Goal: Transaction & Acquisition: Purchase product/service

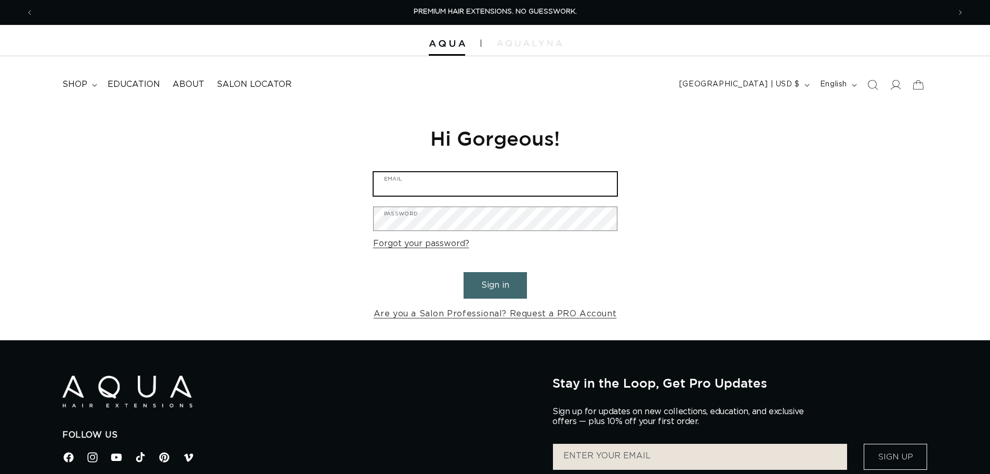
click at [571, 191] on input "Email" at bounding box center [495, 183] width 243 height 23
click at [471, 190] on input "Email" at bounding box center [495, 183] width 243 height 23
type input "jenny@codestyleclub.com"
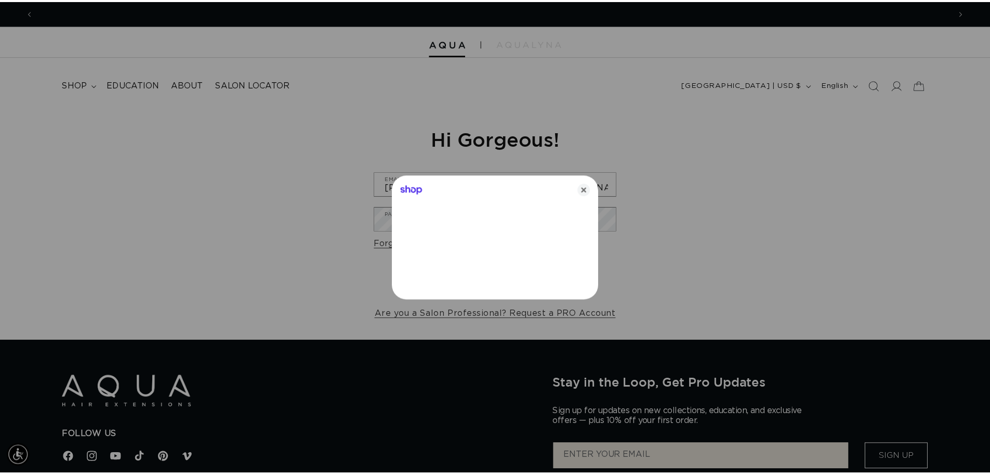
scroll to position [0, 0]
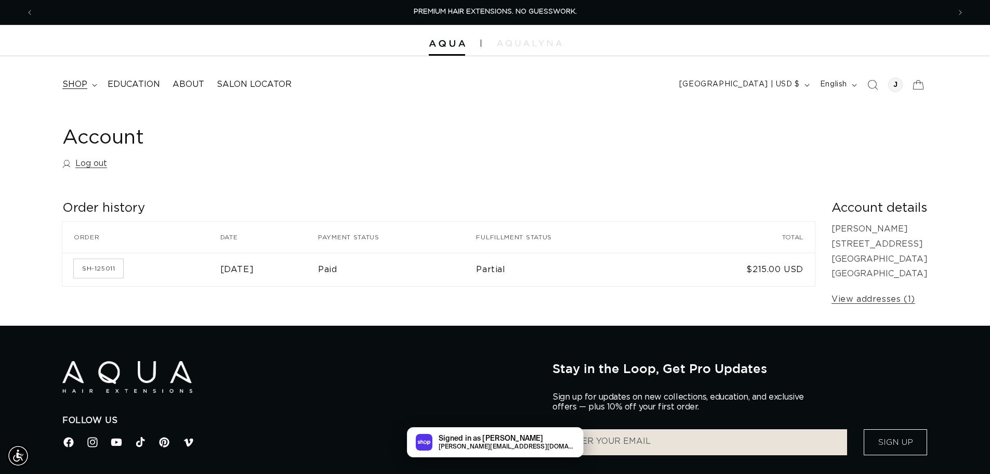
click at [92, 85] on icon at bounding box center [94, 85] width 5 height 3
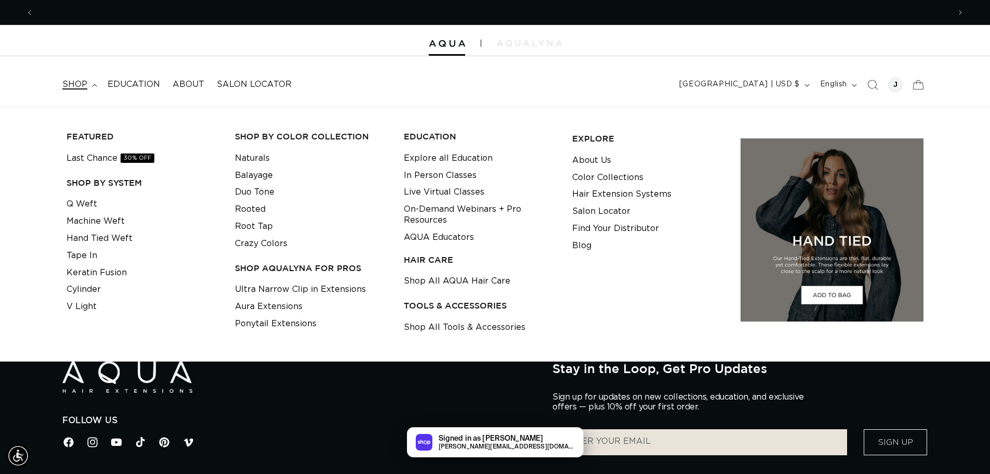
scroll to position [0, 917]
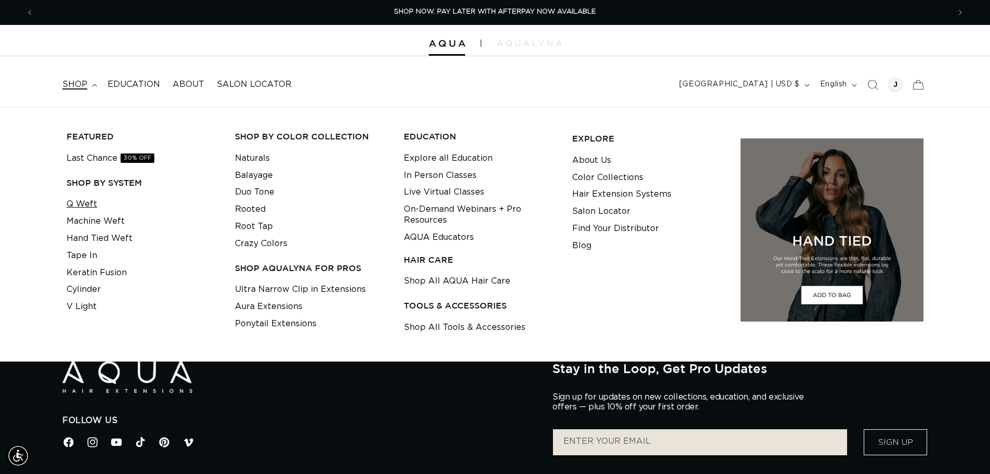
click at [87, 206] on link "Q Weft" at bounding box center [82, 203] width 31 height 17
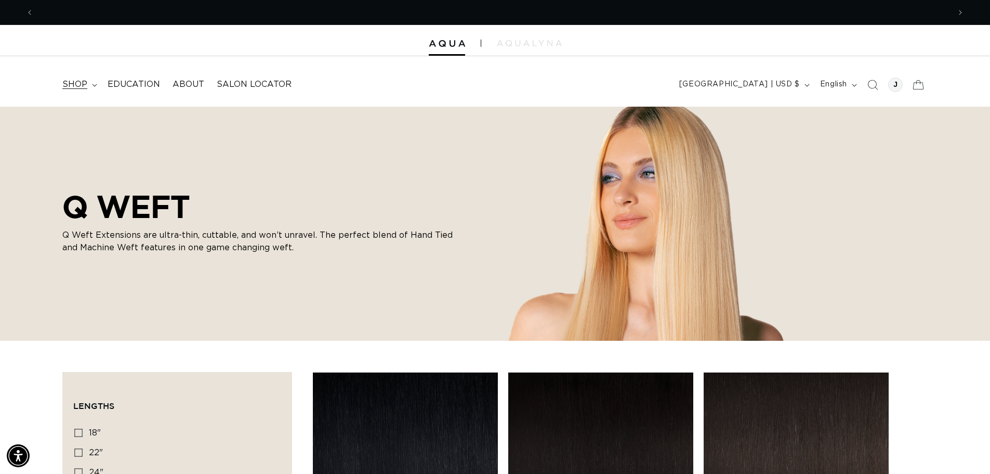
scroll to position [0, 1833]
click at [97, 83] on summary "shop" at bounding box center [78, 84] width 45 height 23
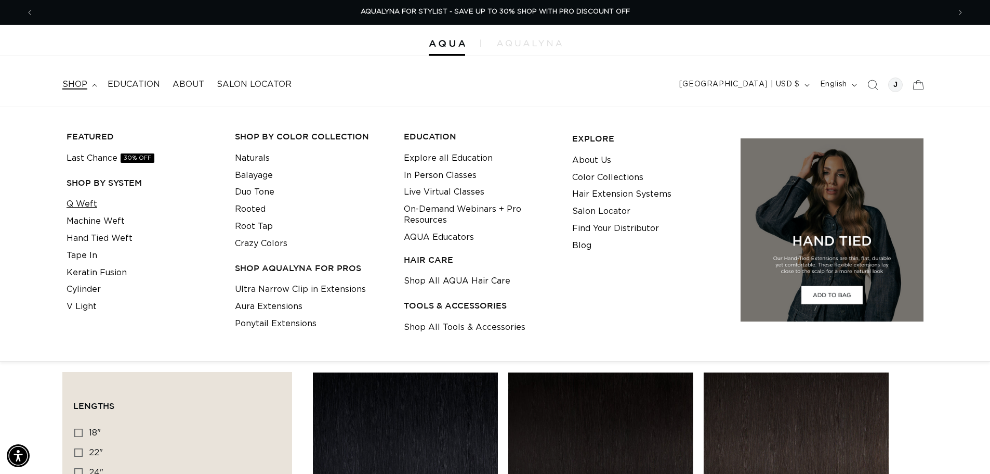
click at [87, 200] on link "Q Weft" at bounding box center [82, 203] width 31 height 17
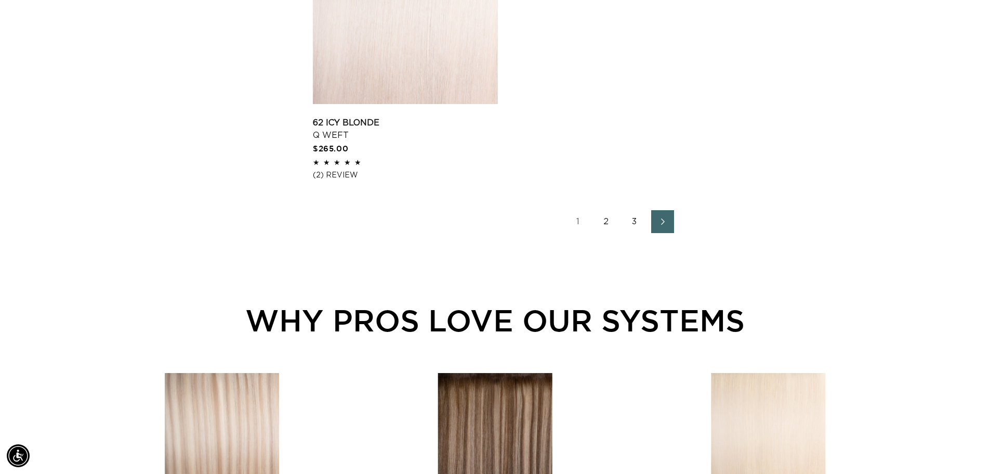
scroll to position [1768, 0]
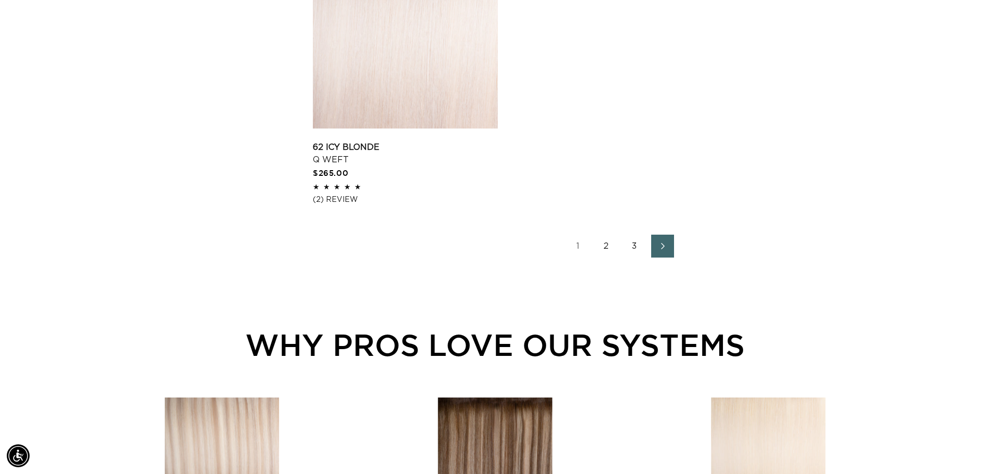
click at [605, 243] on link "2" at bounding box center [606, 245] width 23 height 23
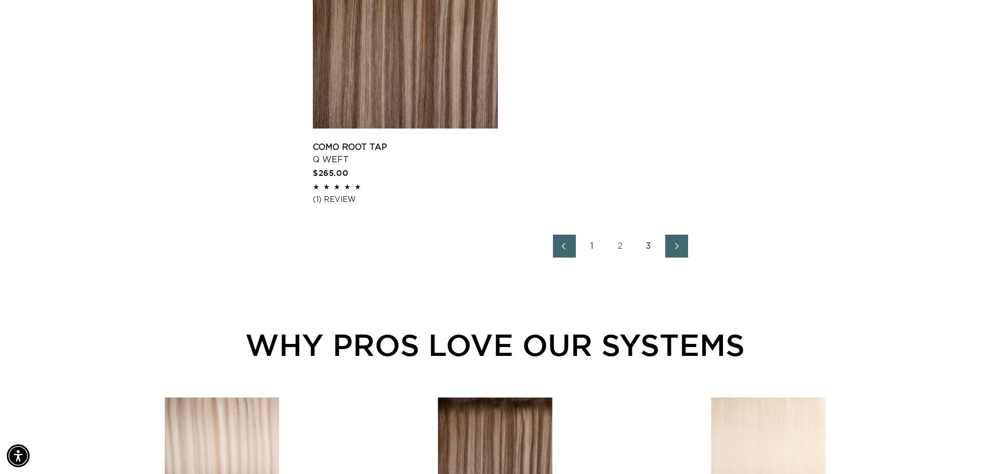
click at [645, 252] on link "3" at bounding box center [648, 245] width 23 height 23
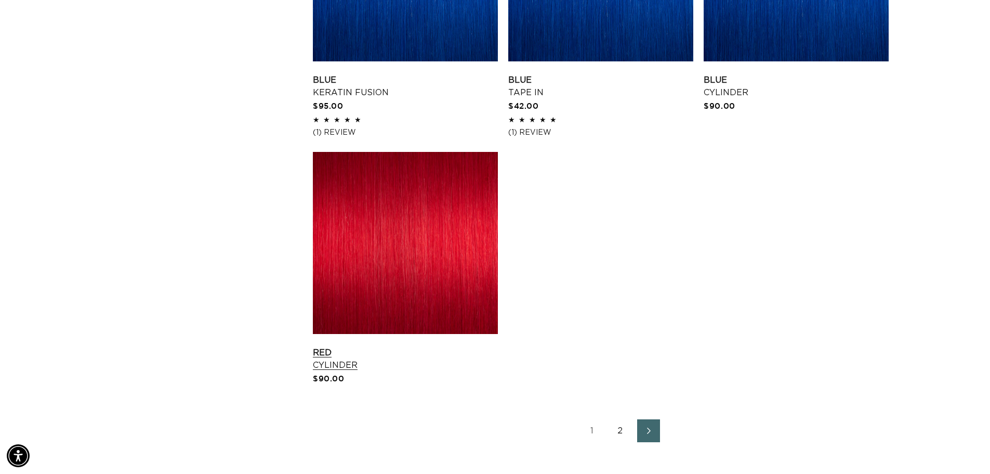
click at [343, 366] on link "Red Cylinder" at bounding box center [405, 358] width 185 height 25
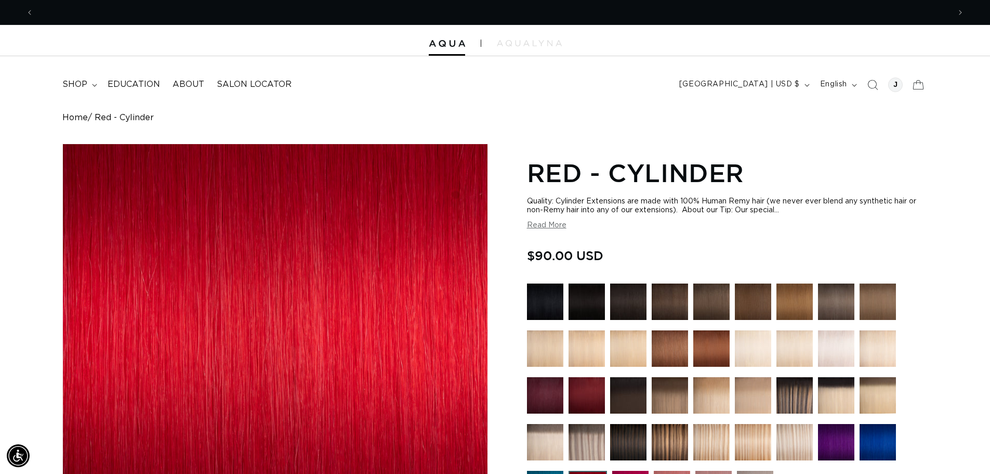
scroll to position [0, 917]
click at [544, 227] on button "Read More" at bounding box center [547, 225] width 40 height 9
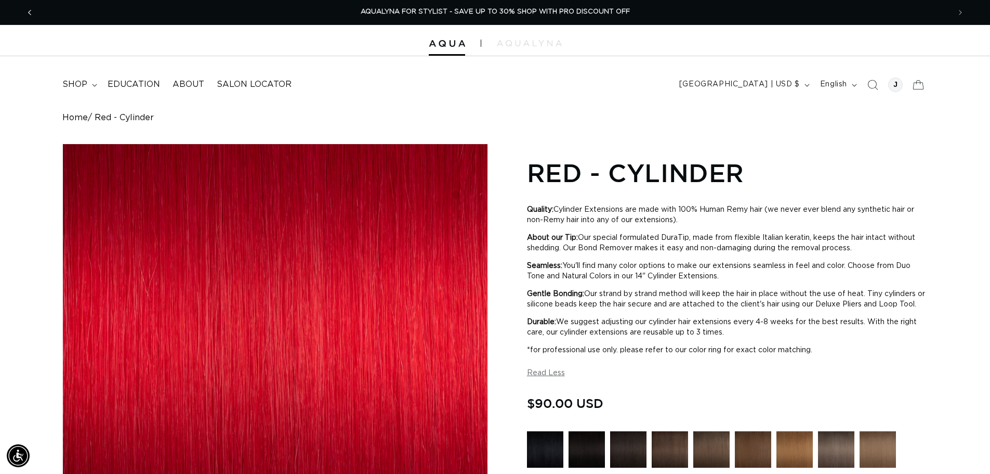
click at [30, 12] on icon "Previous announcement" at bounding box center [30, 12] width 4 height 11
click at [83, 86] on span "shop" at bounding box center [74, 84] width 25 height 11
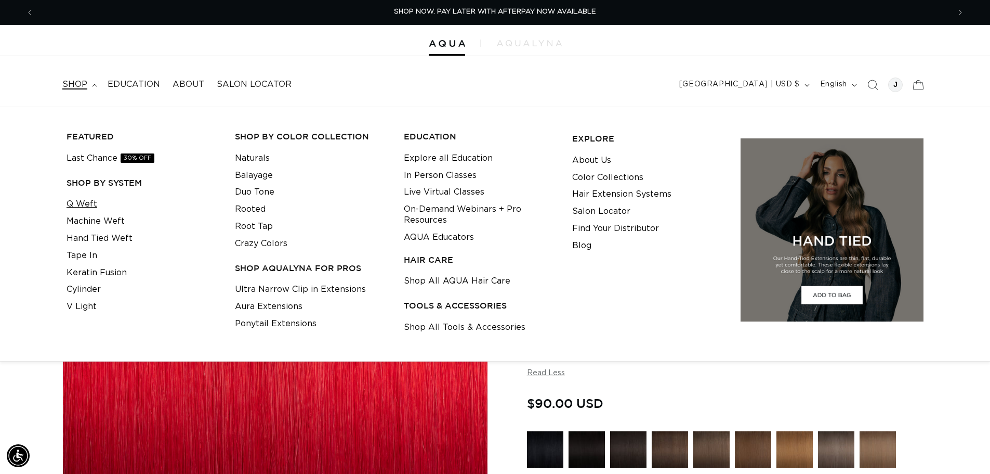
click at [80, 207] on link "Q Weft" at bounding box center [82, 203] width 31 height 17
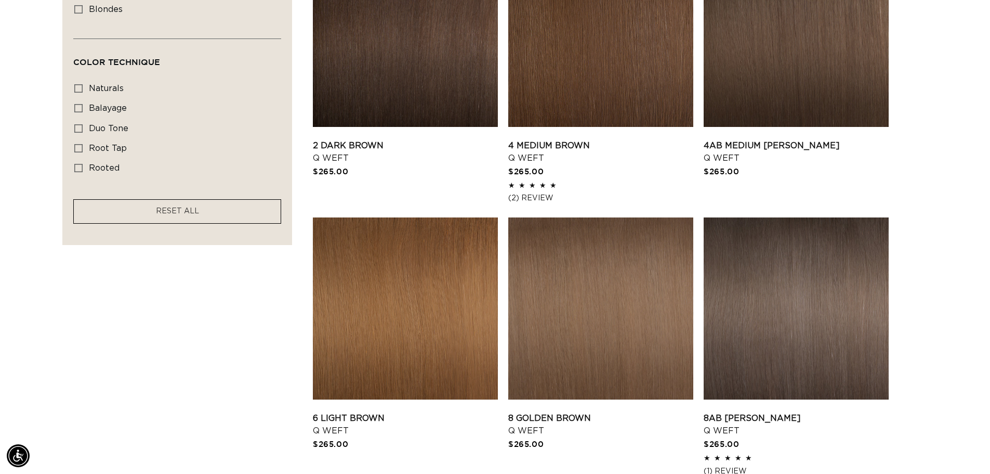
scroll to position [699, 0]
click at [186, 211] on span "RESET ALL" at bounding box center [177, 211] width 43 height 7
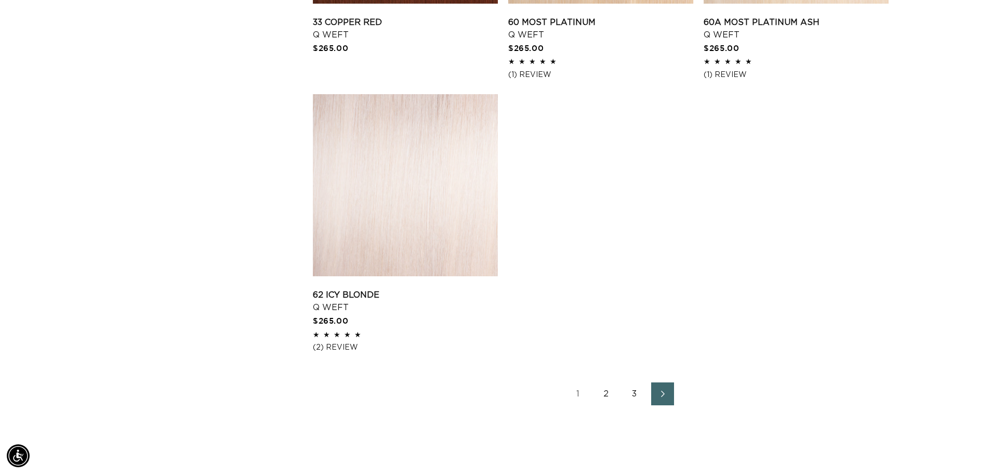
scroll to position [1622, 0]
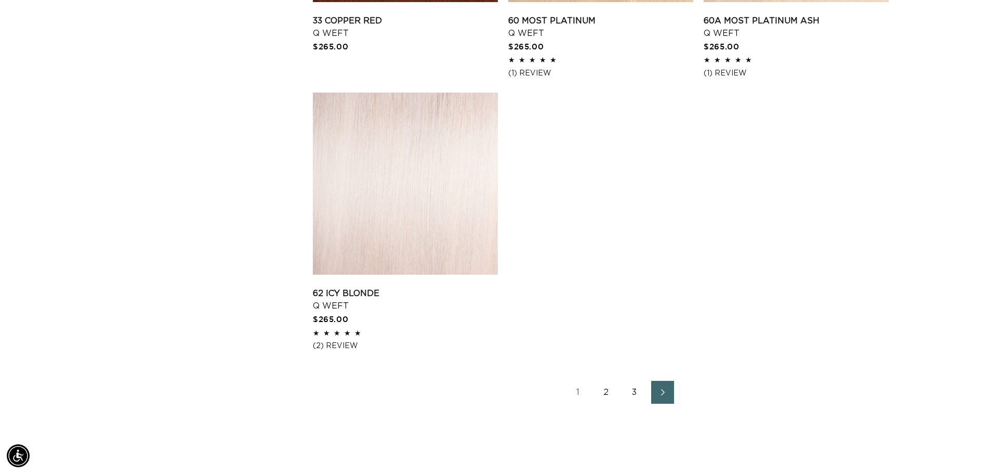
click at [642, 395] on link "3" at bounding box center [634, 392] width 23 height 23
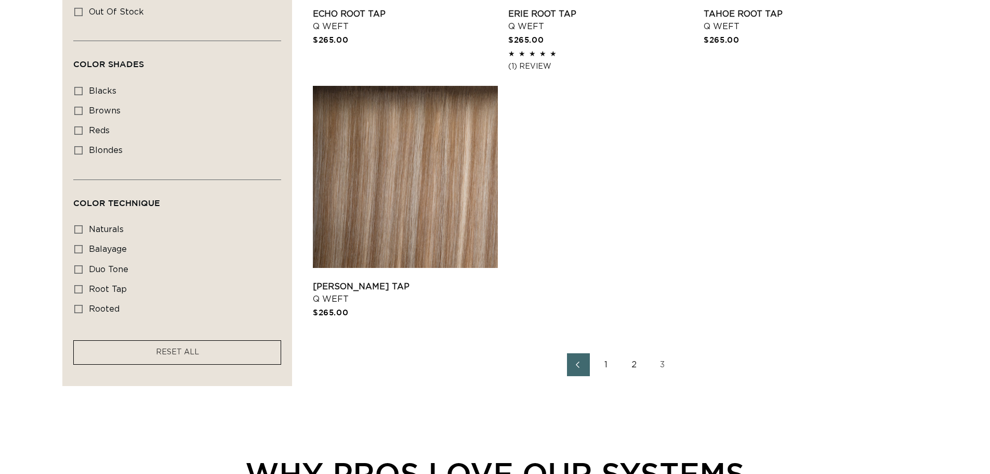
scroll to position [0, 917]
click at [635, 365] on link "2" at bounding box center [634, 364] width 23 height 23
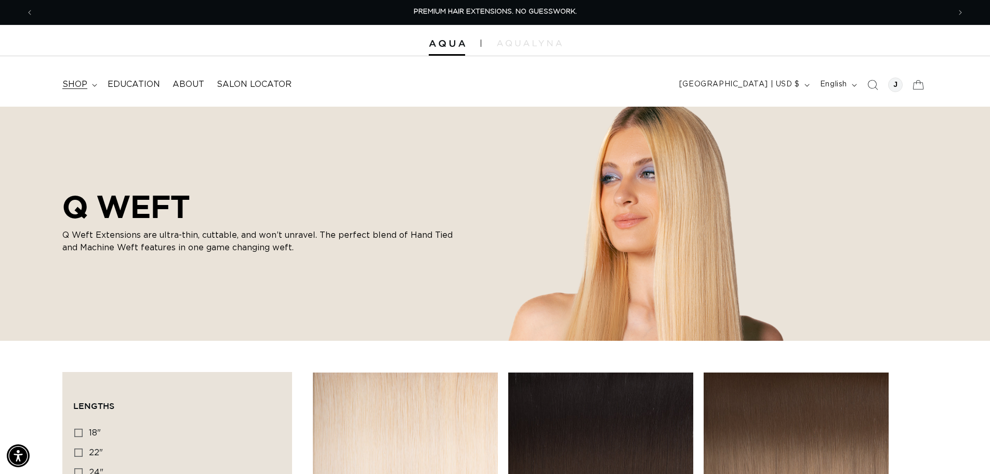
click at [90, 84] on summary "shop" at bounding box center [78, 84] width 45 height 23
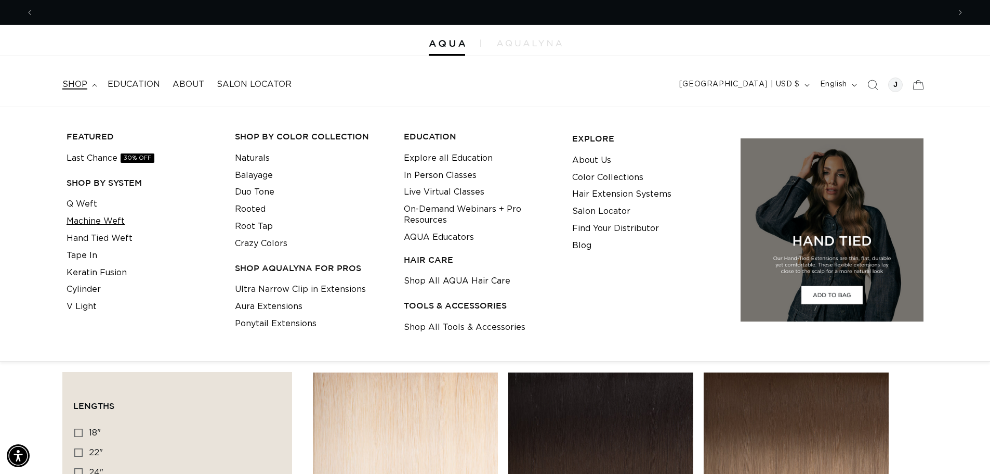
scroll to position [0, 917]
click at [103, 224] on link "Machine Weft" at bounding box center [96, 221] width 58 height 17
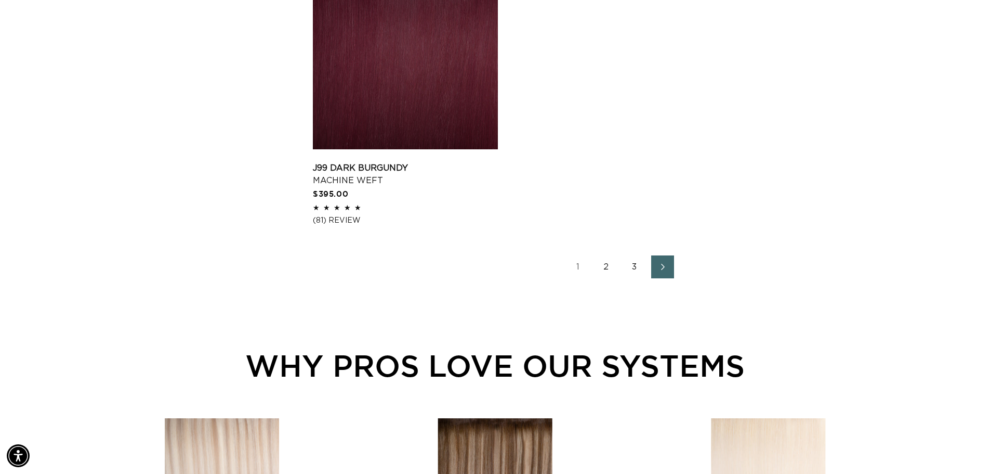
scroll to position [0, 1833]
click at [613, 264] on link "2" at bounding box center [606, 266] width 23 height 23
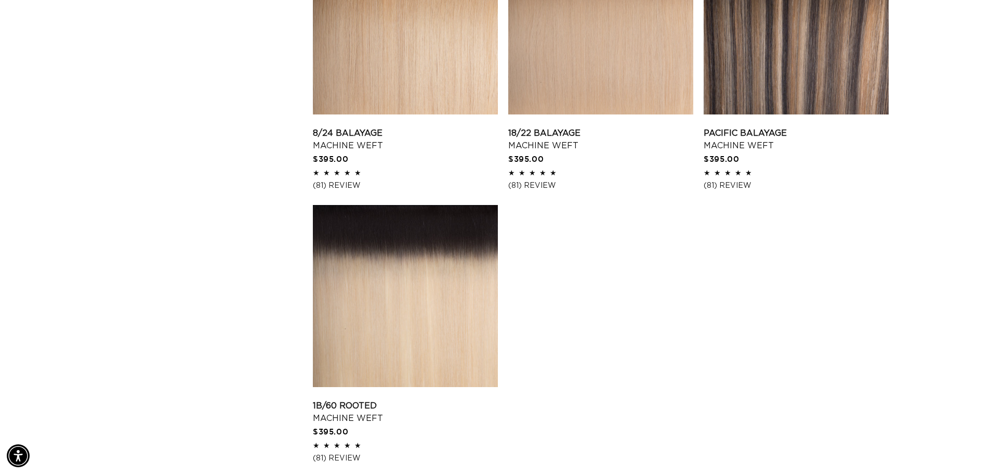
scroll to position [1664, 0]
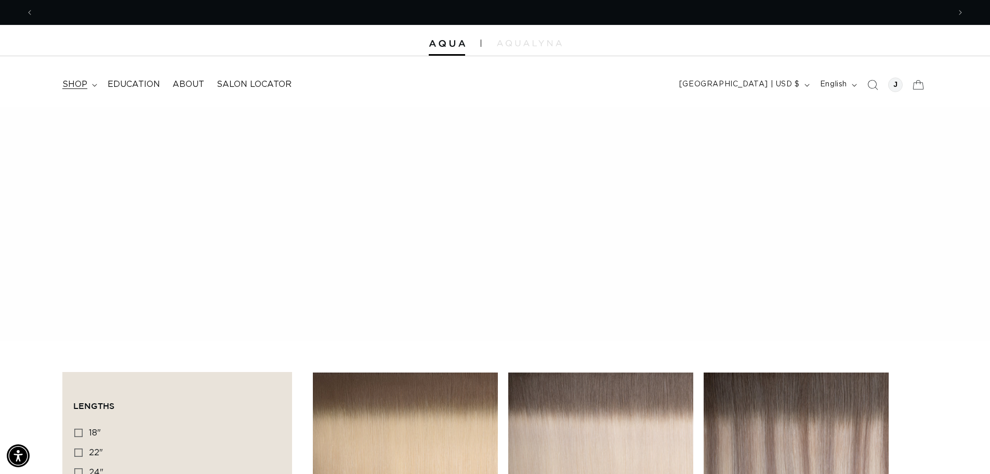
click at [93, 84] on icon at bounding box center [94, 85] width 5 height 3
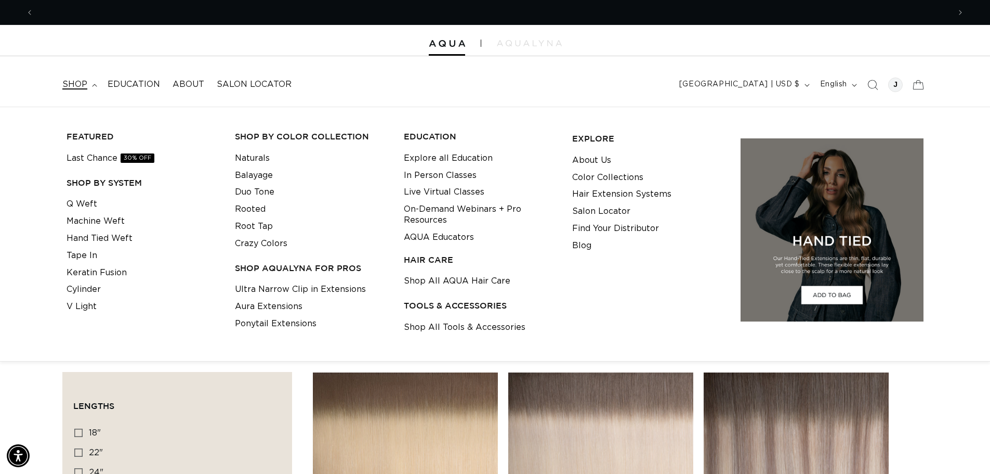
scroll to position [0, 1833]
click at [108, 240] on link "Hand Tied Weft" at bounding box center [100, 238] width 66 height 17
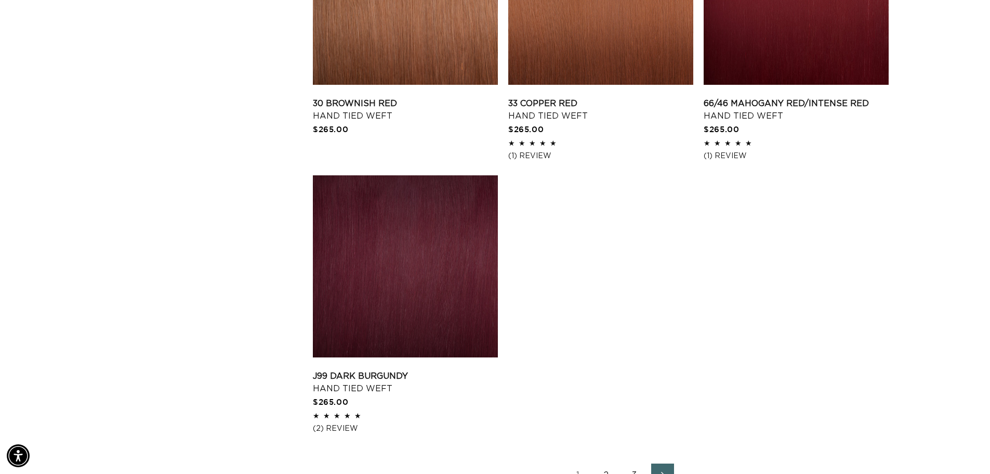
scroll to position [1716, 0]
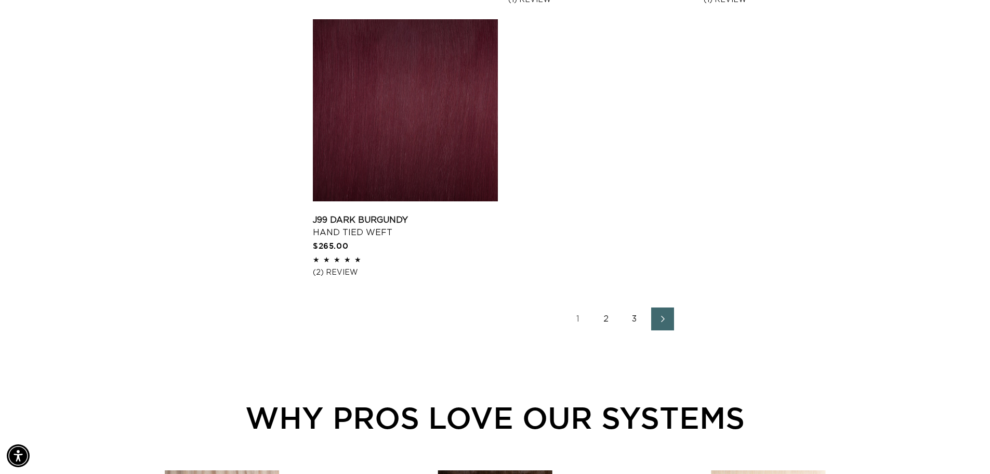
click at [608, 321] on link "2" at bounding box center [606, 318] width 23 height 23
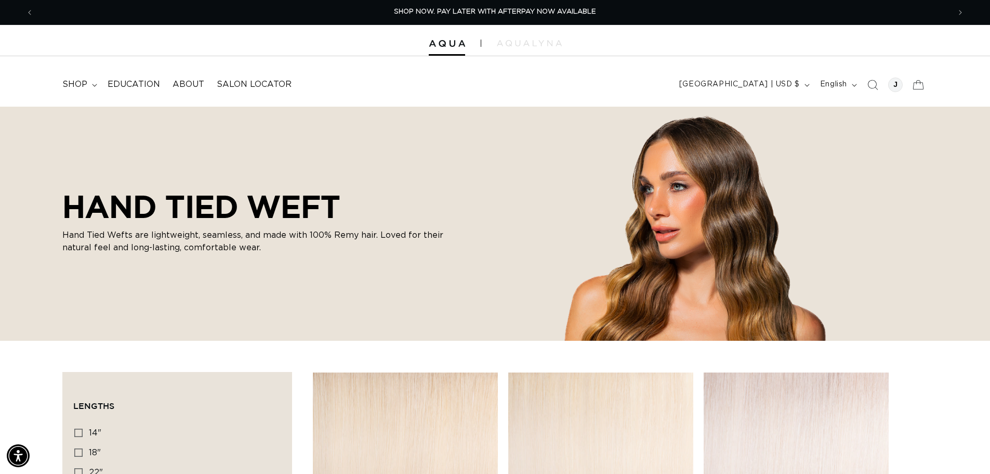
scroll to position [52, 0]
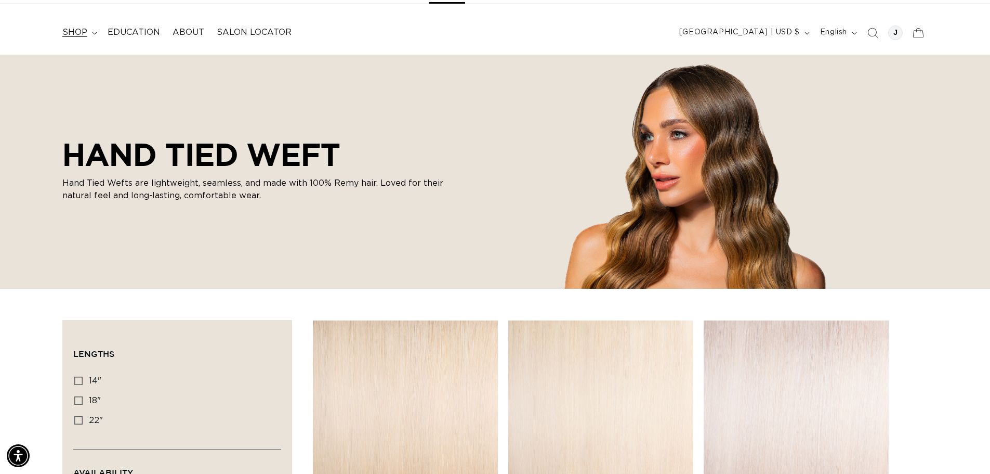
click at [90, 31] on summary "shop" at bounding box center [78, 32] width 45 height 23
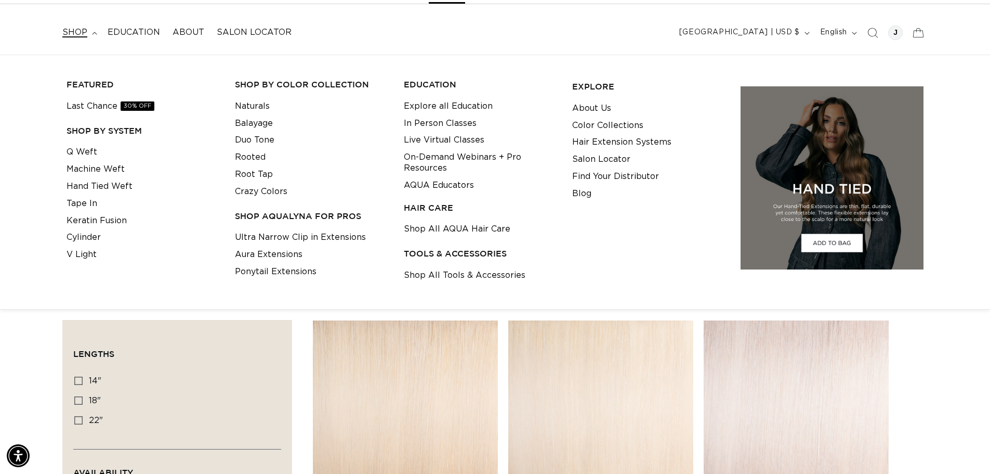
scroll to position [0, 0]
click at [263, 197] on link "Crazy Colors" at bounding box center [261, 191] width 53 height 17
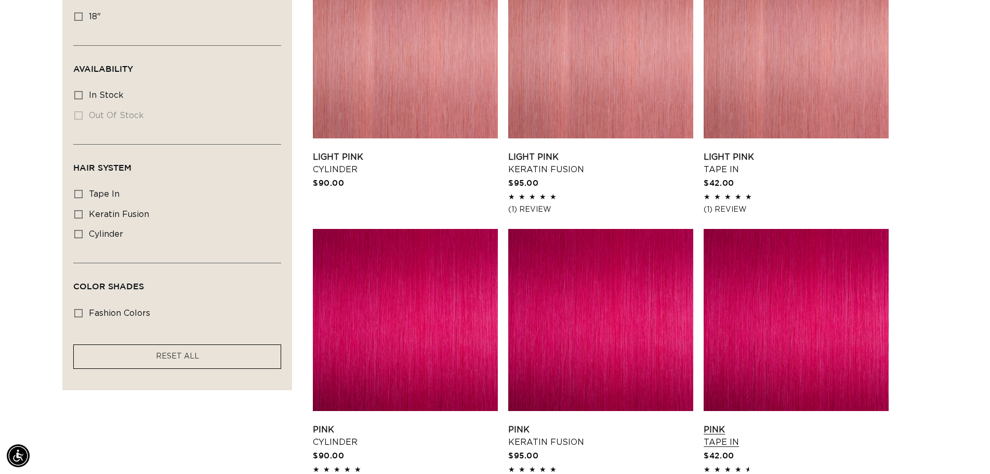
click at [789, 423] on link "Pink Tape In" at bounding box center [796, 435] width 185 height 25
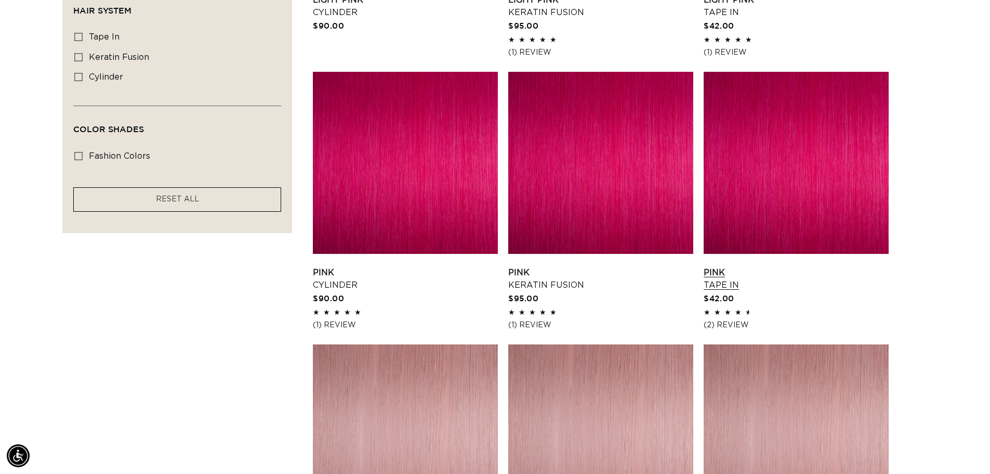
scroll to position [572, 0]
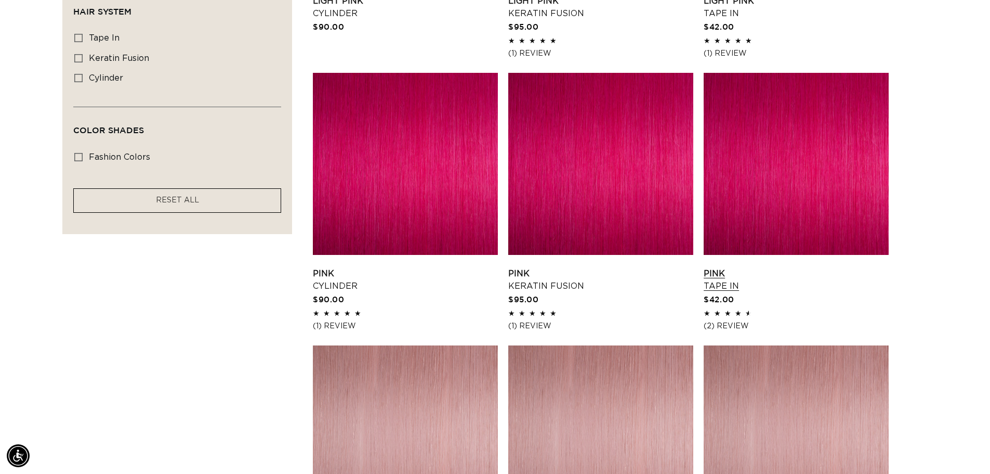
click at [769, 267] on link "Pink Tape In" at bounding box center [796, 279] width 185 height 25
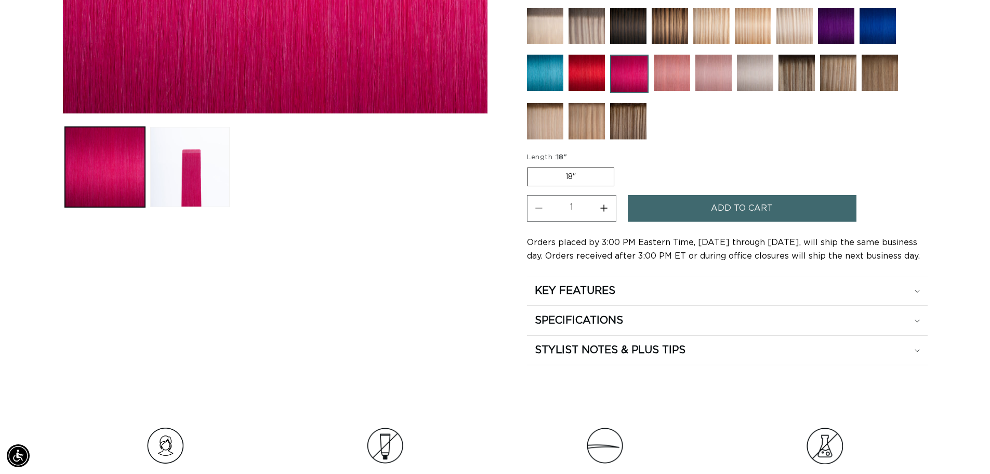
scroll to position [0, 1833]
click at [716, 349] on div "STYLIST NOTES & PLUS TIPS" at bounding box center [727, 350] width 385 height 14
click at [649, 320] on div "SPECIFICATIONS" at bounding box center [727, 321] width 385 height 14
